Goal: Navigation & Orientation: Understand site structure

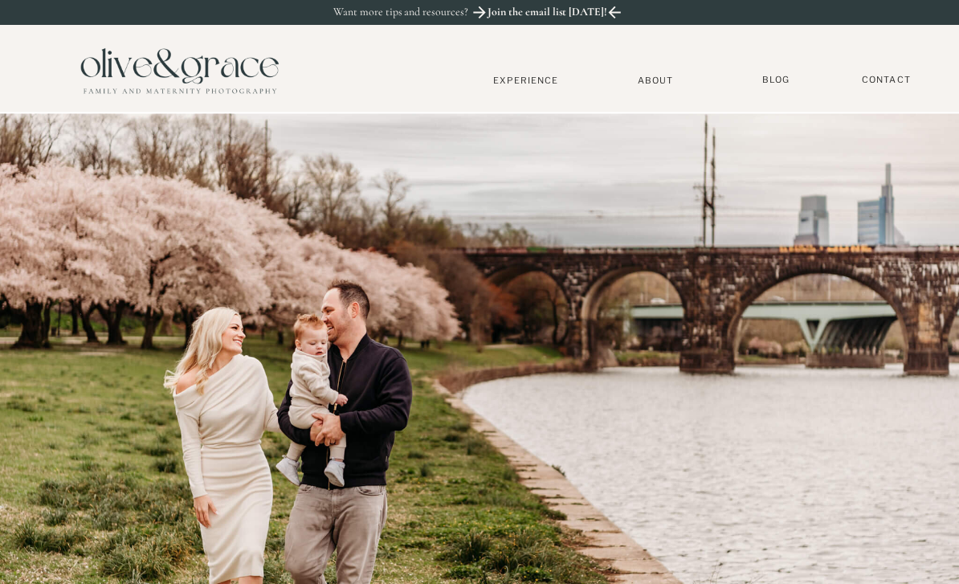
click at [514, 85] on nav "Experience" at bounding box center [525, 80] width 105 height 11
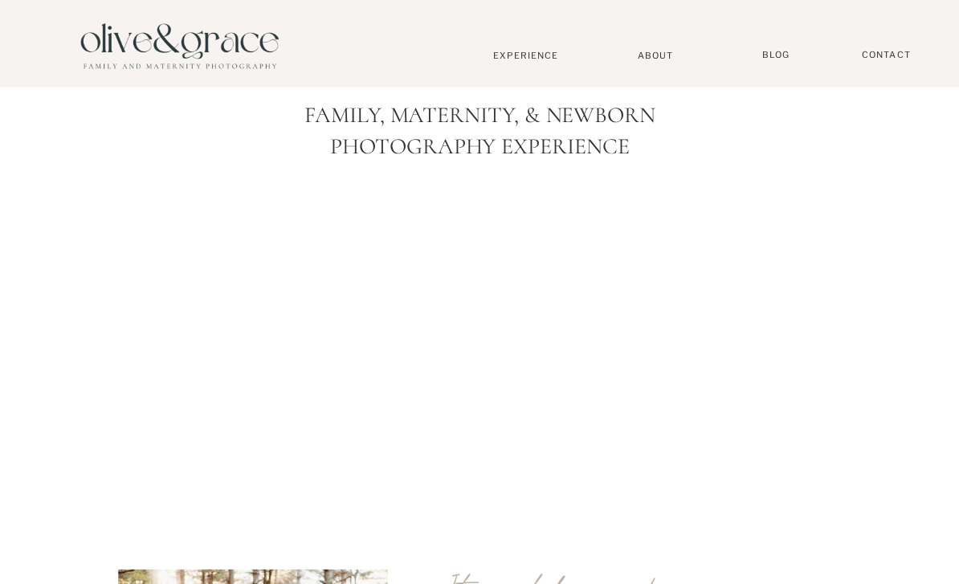
click at [667, 59] on nav "About" at bounding box center [656, 55] width 49 height 10
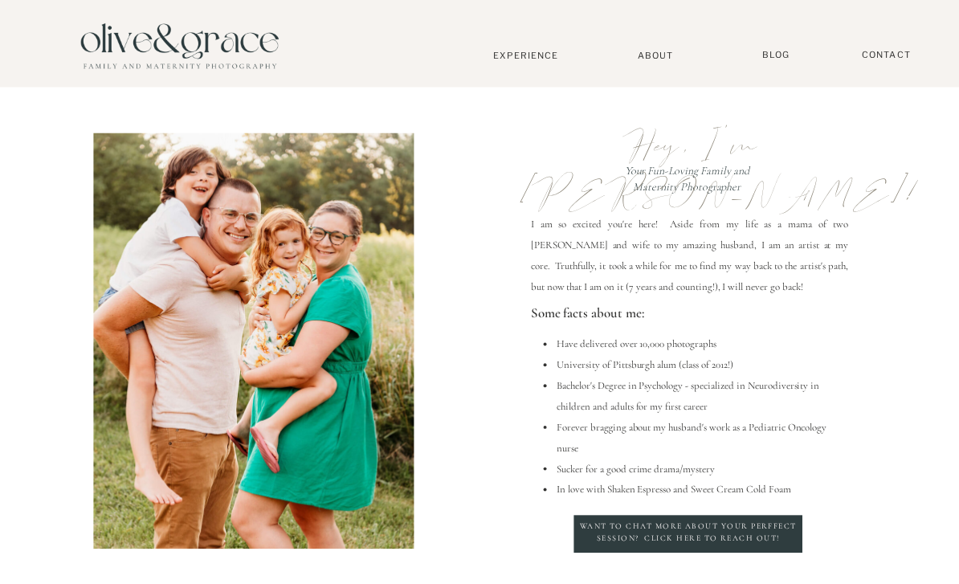
click at [538, 52] on nav "Experience" at bounding box center [525, 55] width 105 height 11
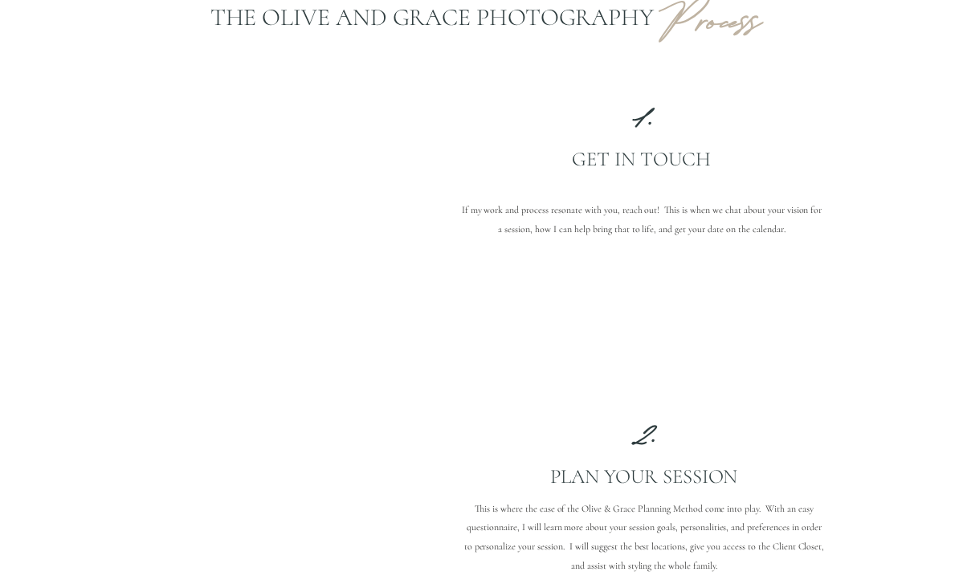
scroll to position [1335, 0]
